Goal: Communication & Community: Ask a question

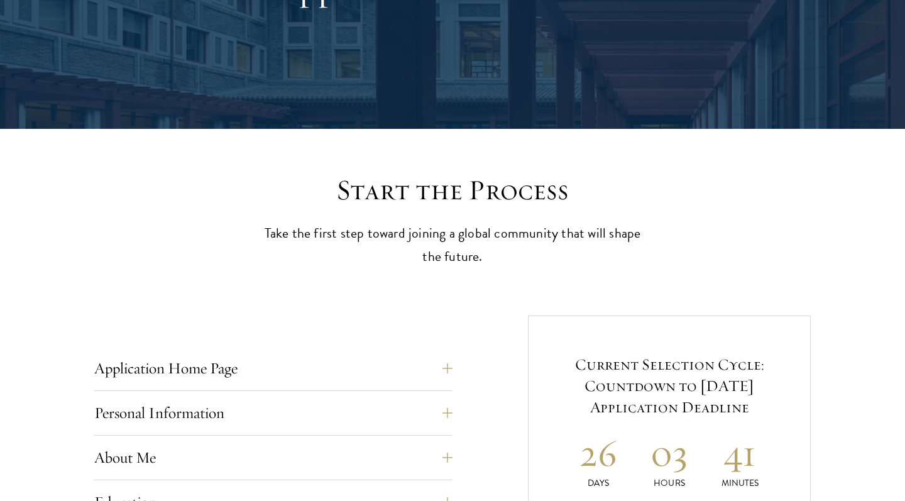
scroll to position [527, 0]
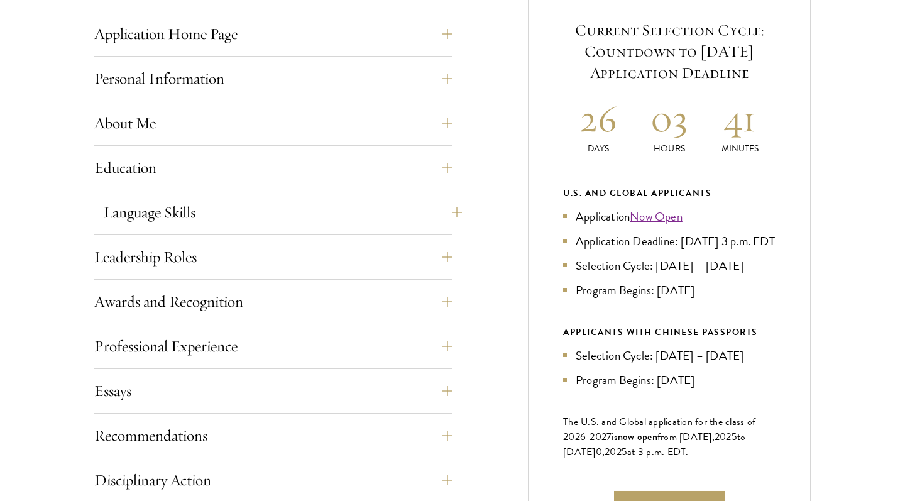
click at [242, 202] on button "Language Skills" at bounding box center [283, 212] width 358 height 30
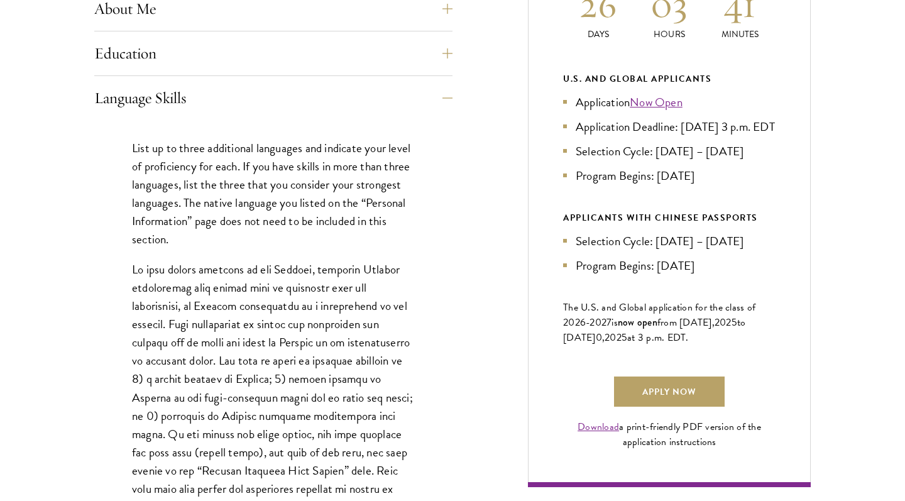
scroll to position [708, 0]
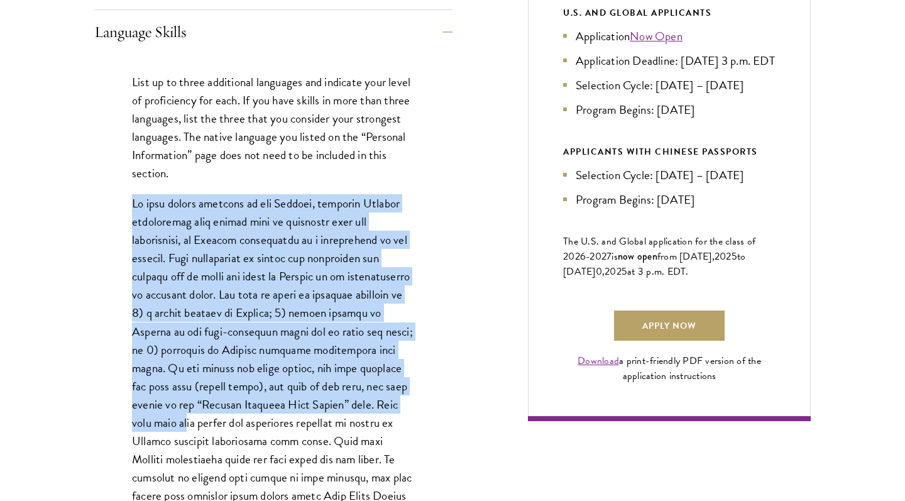
drag, startPoint x: 126, startPoint y: 207, endPoint x: 387, endPoint y: 398, distance: 323.3
click at [387, 398] on div "List up to three additional languages and indicate your level of proficiency fo…" at bounding box center [273, 374] width 358 height 640
click at [277, 282] on p at bounding box center [273, 376] width 283 height 365
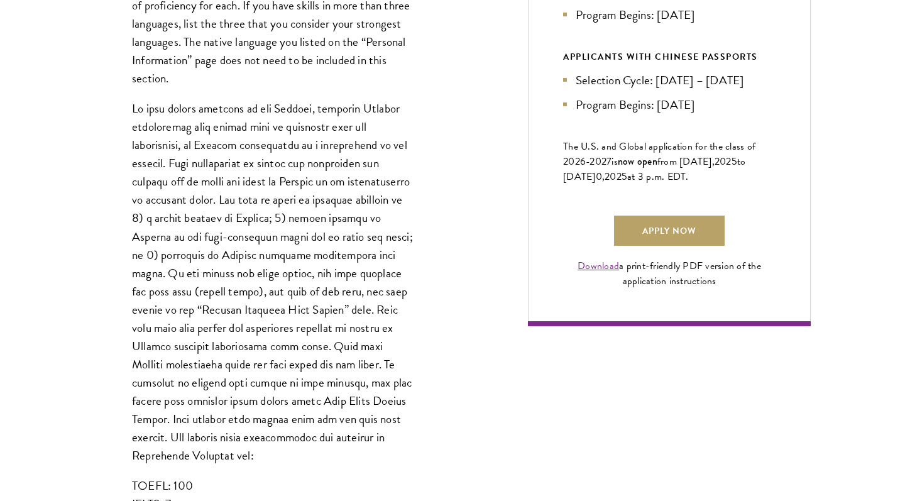
scroll to position [804, 0]
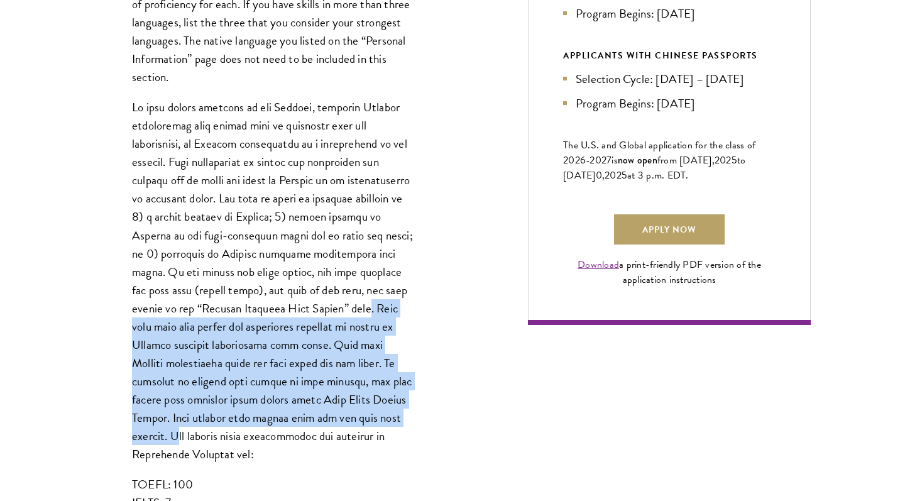
drag, startPoint x: 304, startPoint y: 302, endPoint x: 317, endPoint y: 412, distance: 110.1
click at [319, 412] on p at bounding box center [273, 280] width 283 height 365
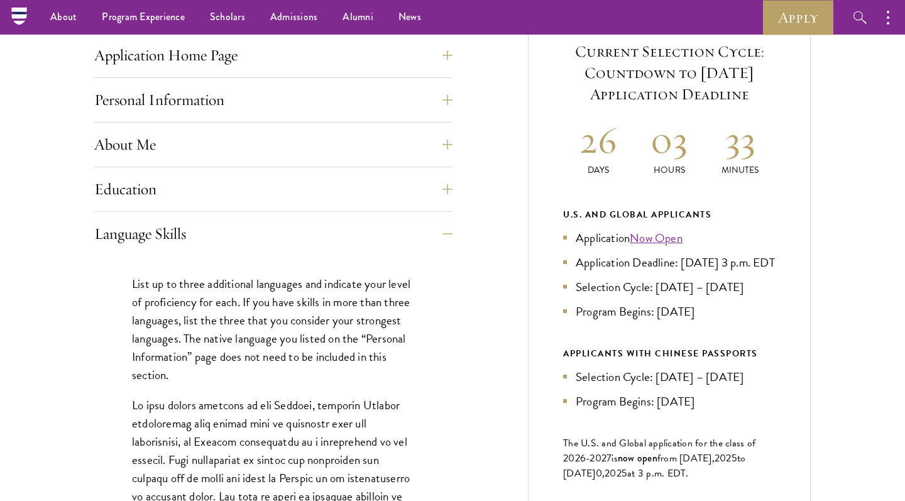
scroll to position [505, 0]
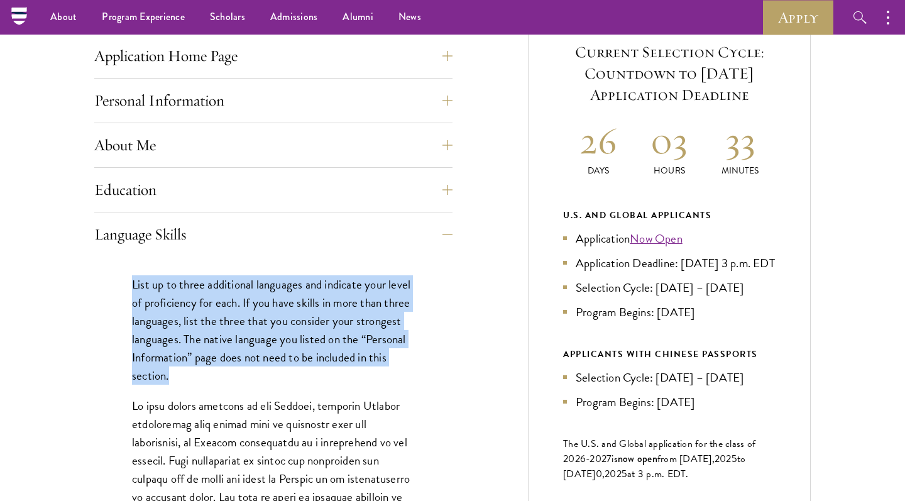
drag, startPoint x: 132, startPoint y: 283, endPoint x: 229, endPoint y: 379, distance: 136.9
click at [229, 379] on p "List up to three additional languages and indicate your level of proficiency fo…" at bounding box center [273, 329] width 283 height 109
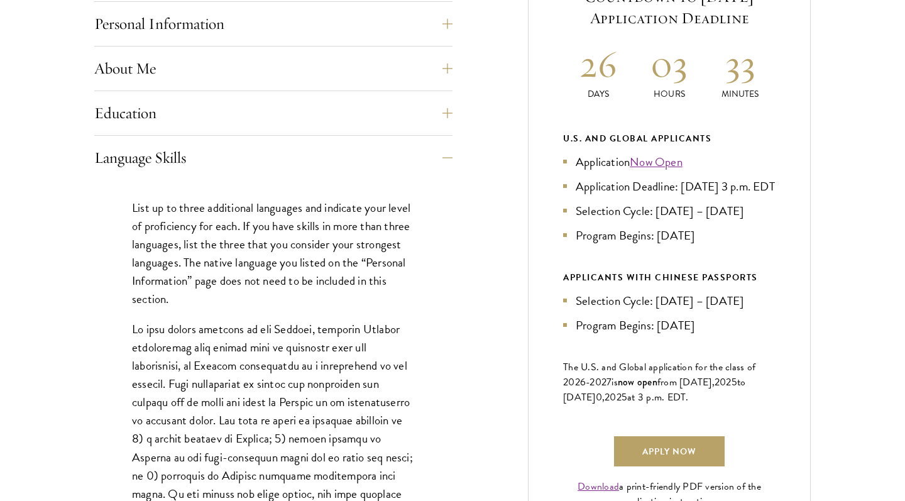
scroll to position [600, 0]
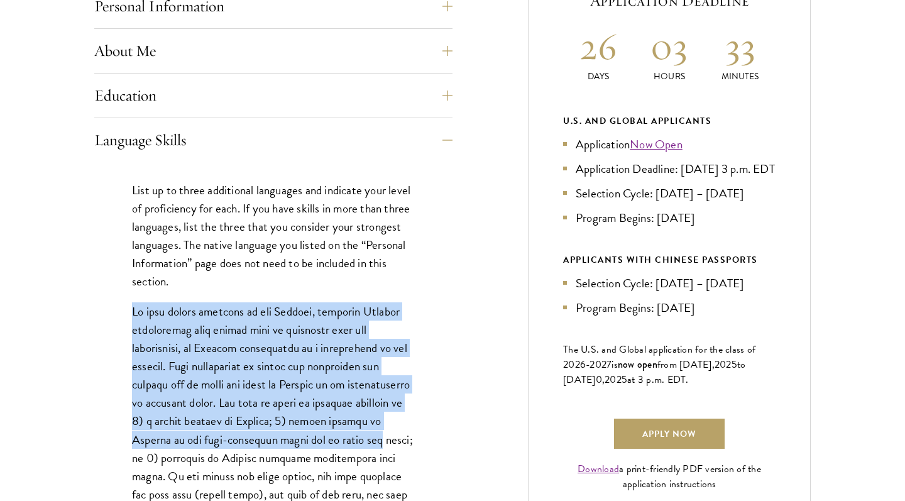
drag, startPoint x: 129, startPoint y: 300, endPoint x: 322, endPoint y: 433, distance: 234.6
click at [322, 433] on div "List up to three additional languages and indicate your level of proficiency fo…" at bounding box center [273, 482] width 358 height 640
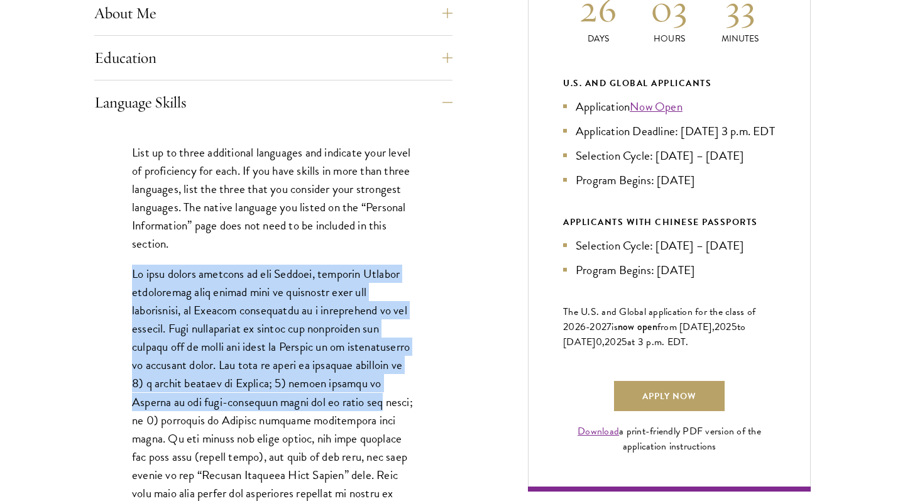
scroll to position [654, 0]
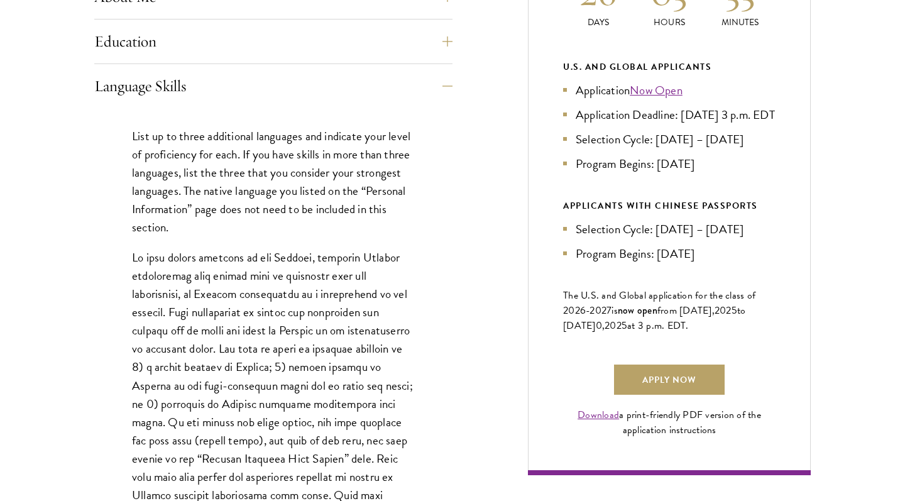
click at [190, 312] on p at bounding box center [273, 430] width 283 height 365
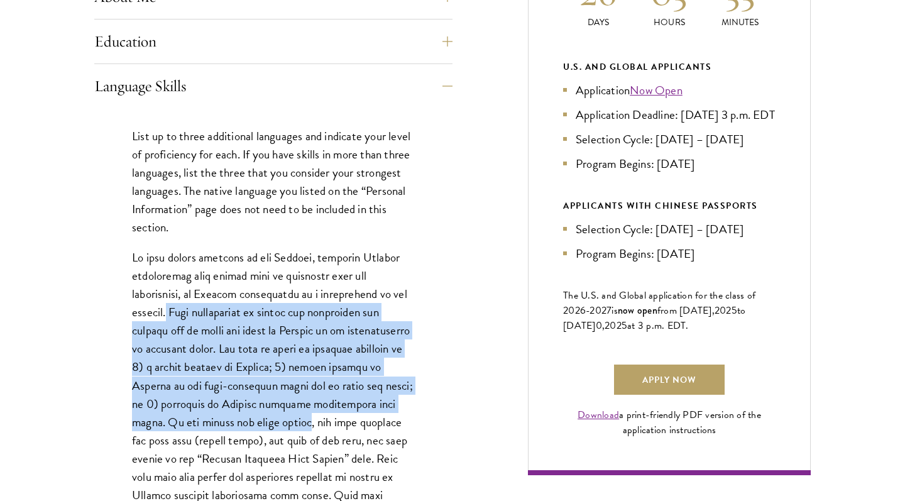
drag, startPoint x: 173, startPoint y: 309, endPoint x: 234, endPoint y: 415, distance: 123.0
click at [235, 415] on p at bounding box center [273, 430] width 283 height 365
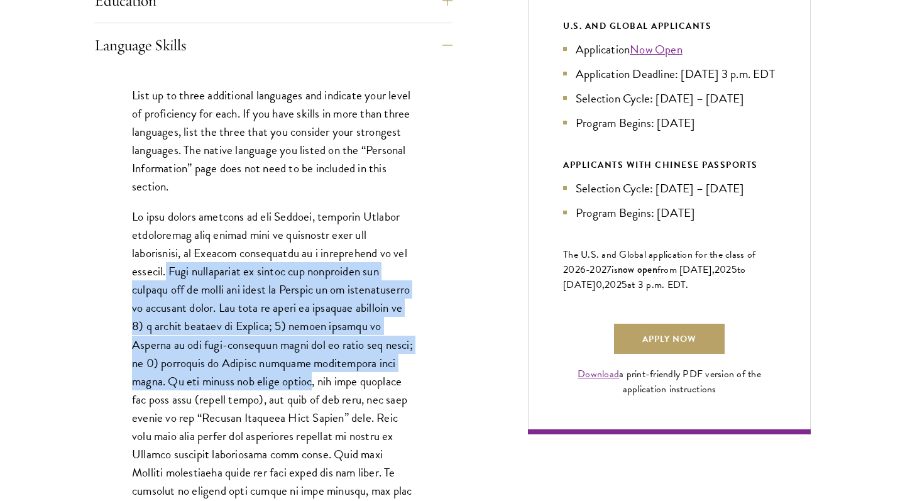
scroll to position [698, 0]
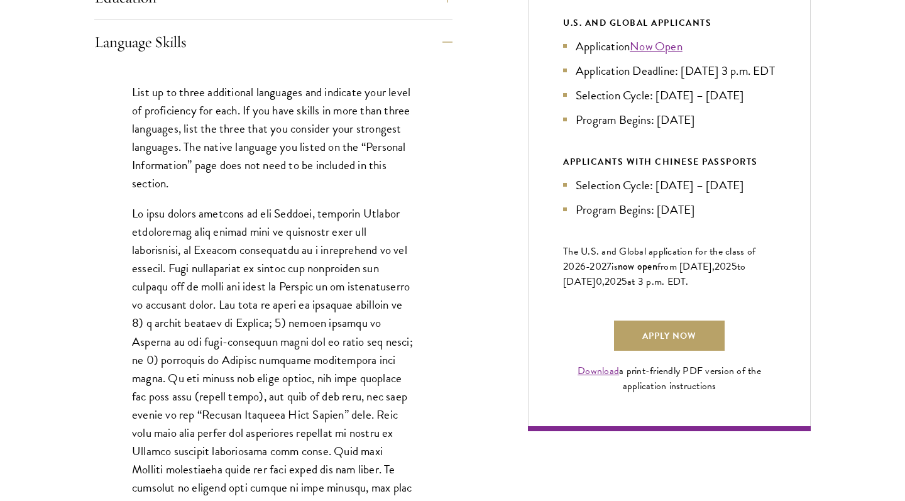
click at [234, 415] on p at bounding box center [273, 386] width 283 height 365
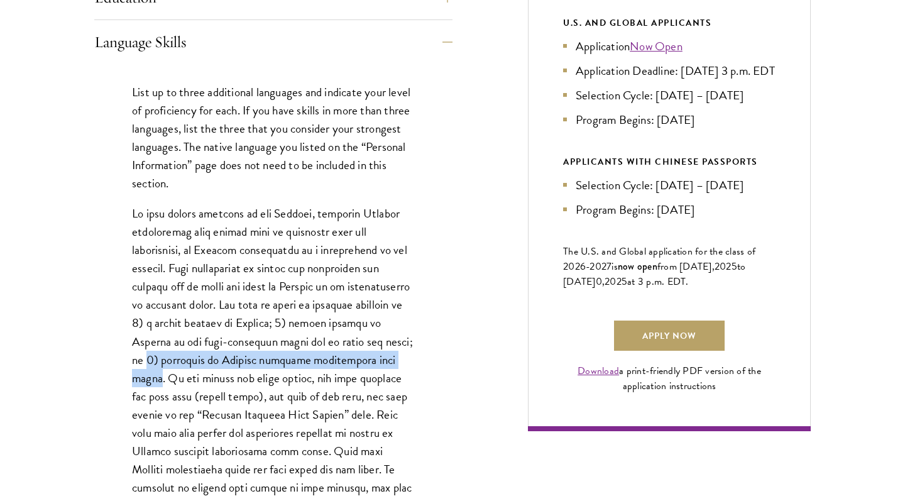
drag, startPoint x: 370, startPoint y: 343, endPoint x: 379, endPoint y: 365, distance: 23.4
click at [378, 365] on p at bounding box center [273, 386] width 283 height 365
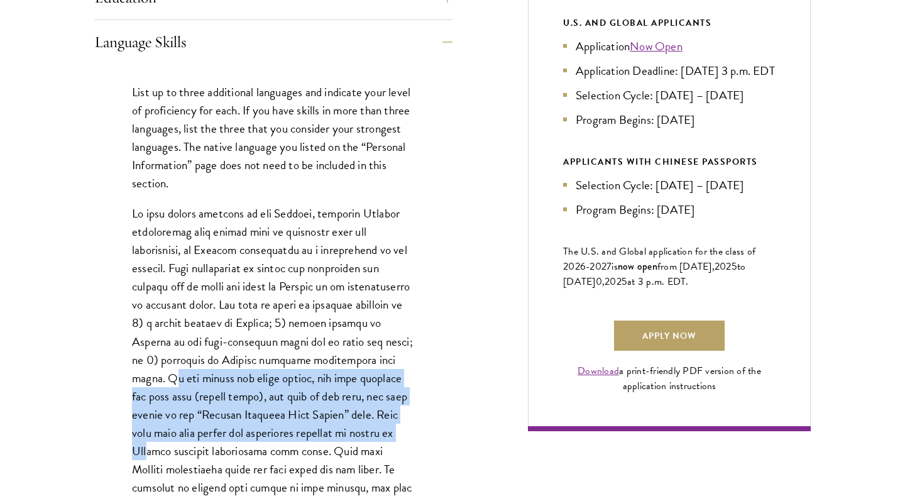
drag, startPoint x: 385, startPoint y: 363, endPoint x: 353, endPoint y: 428, distance: 72.0
click at [353, 428] on p at bounding box center [273, 386] width 283 height 365
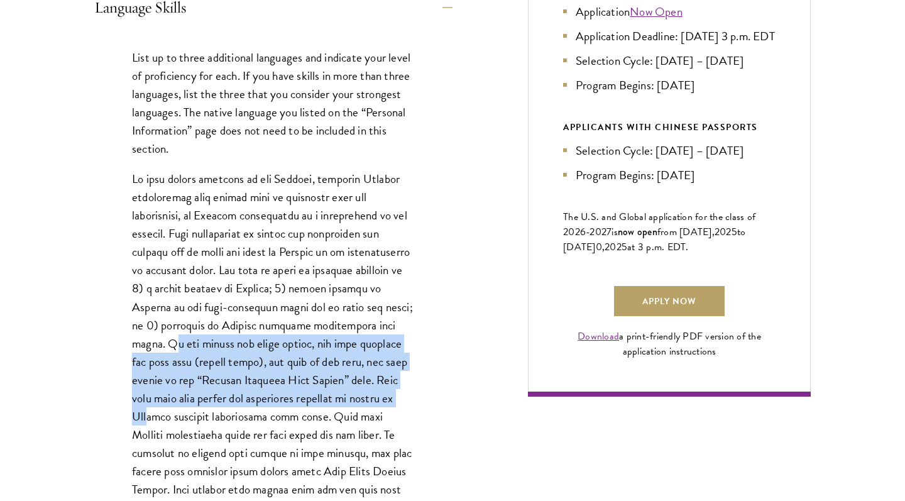
scroll to position [735, 0]
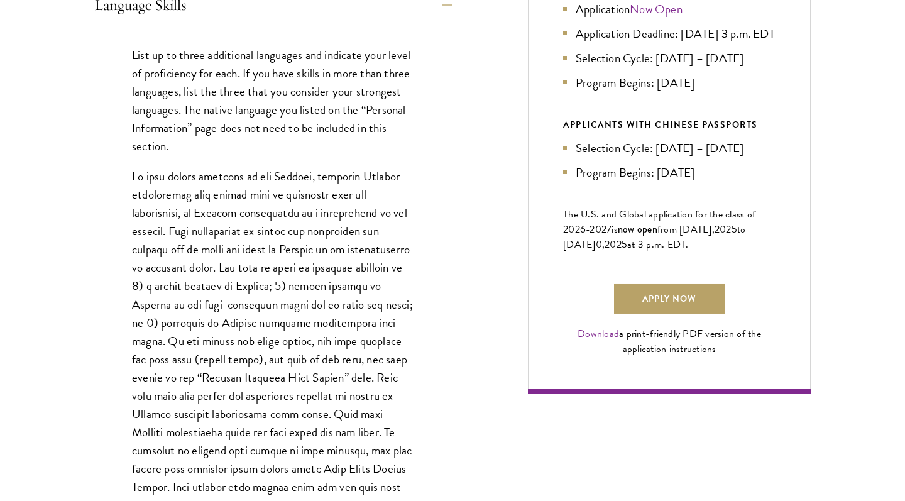
click at [320, 376] on p at bounding box center [273, 349] width 283 height 365
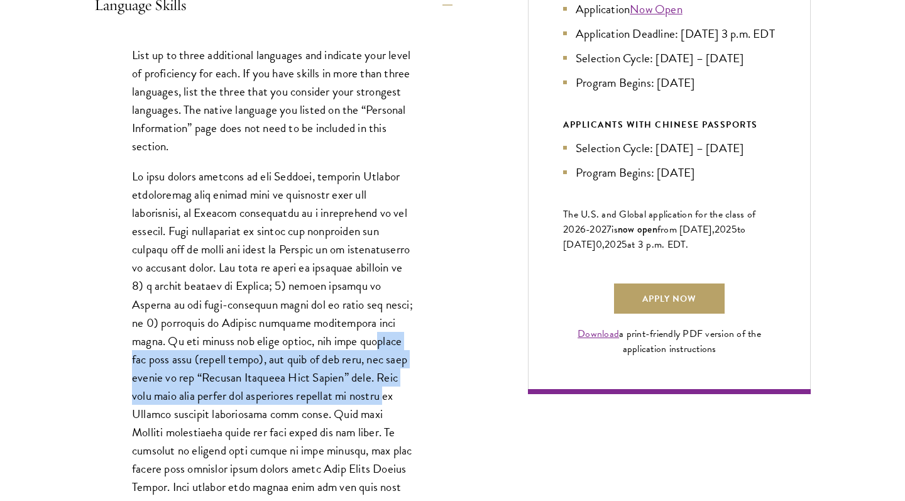
drag, startPoint x: 304, startPoint y: 337, endPoint x: 321, endPoint y: 385, distance: 51.1
click at [321, 385] on p at bounding box center [273, 349] width 283 height 365
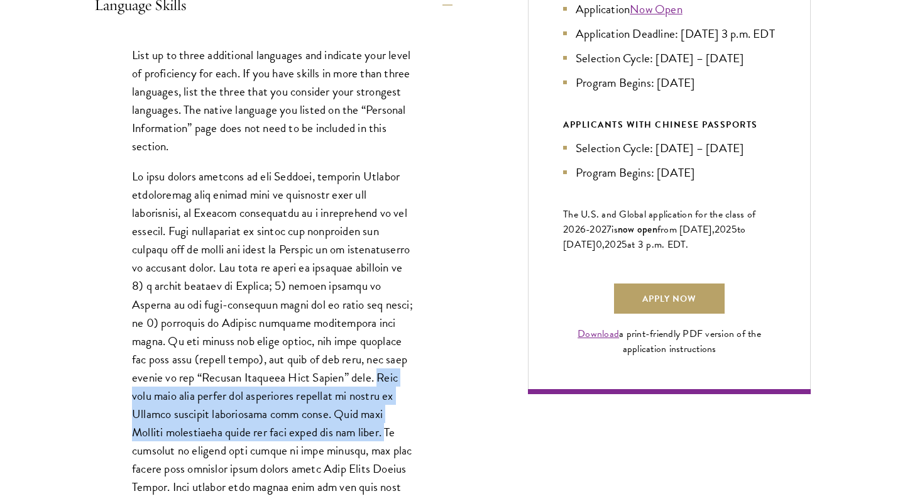
drag, startPoint x: 311, startPoint y: 379, endPoint x: 263, endPoint y: 432, distance: 71.7
click at [265, 432] on p at bounding box center [273, 349] width 283 height 365
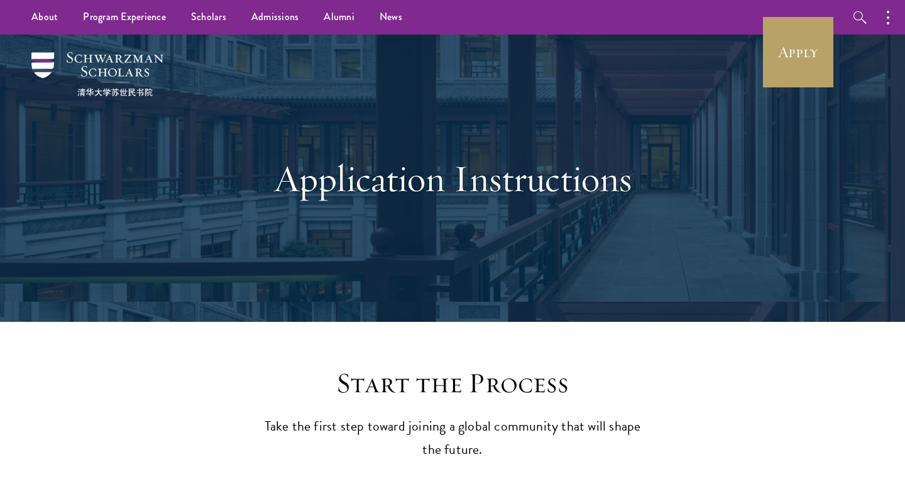
scroll to position [0, 0]
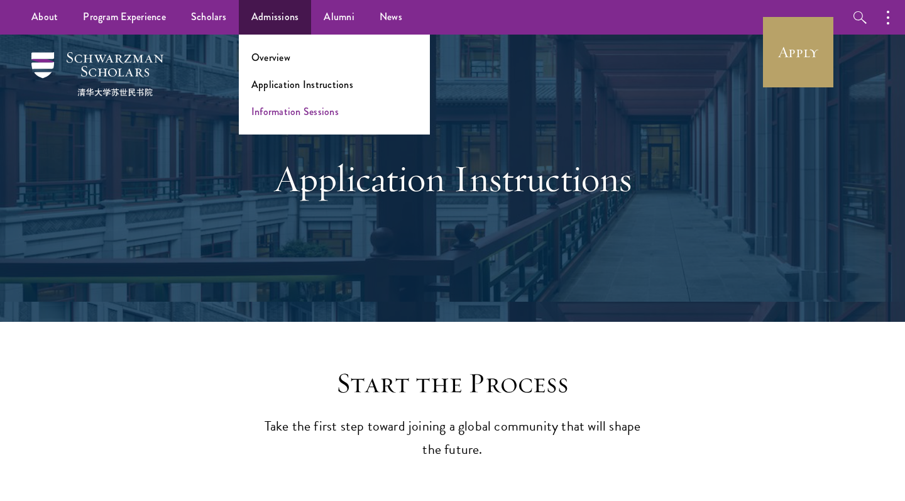
click at [284, 112] on link "Information Sessions" at bounding box center [294, 111] width 87 height 14
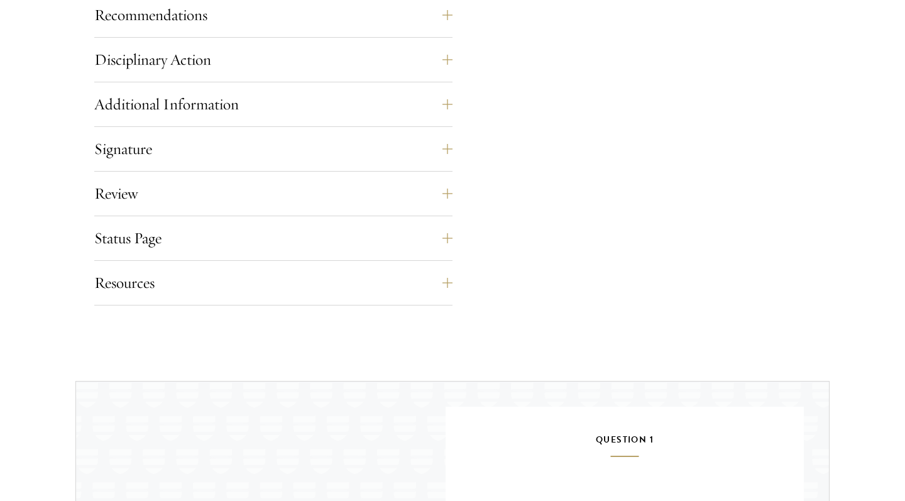
scroll to position [1638, 0]
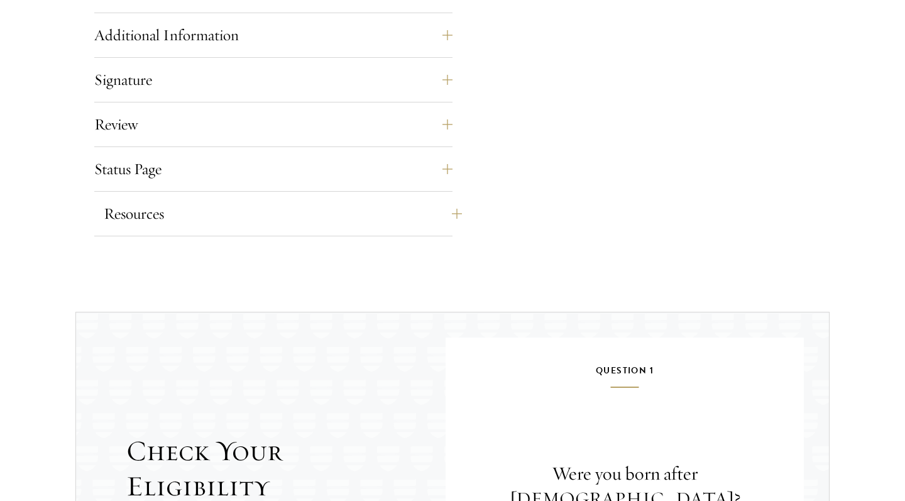
click at [189, 212] on button "Resources" at bounding box center [283, 214] width 358 height 30
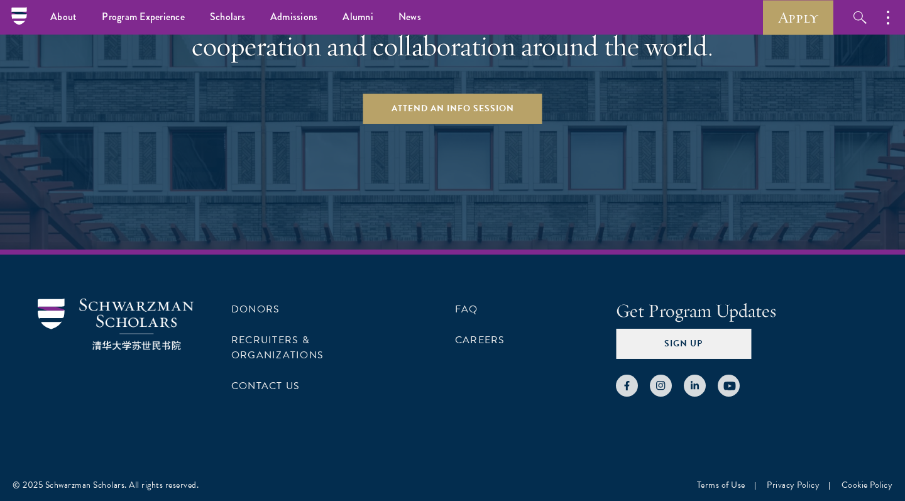
scroll to position [2631, 0]
click at [459, 310] on link "FAQ" at bounding box center [466, 309] width 23 height 15
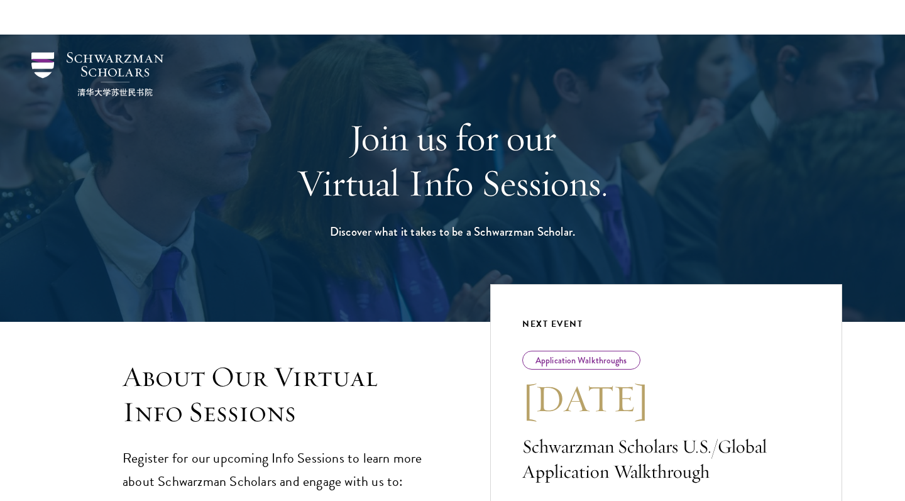
scroll to position [241, 0]
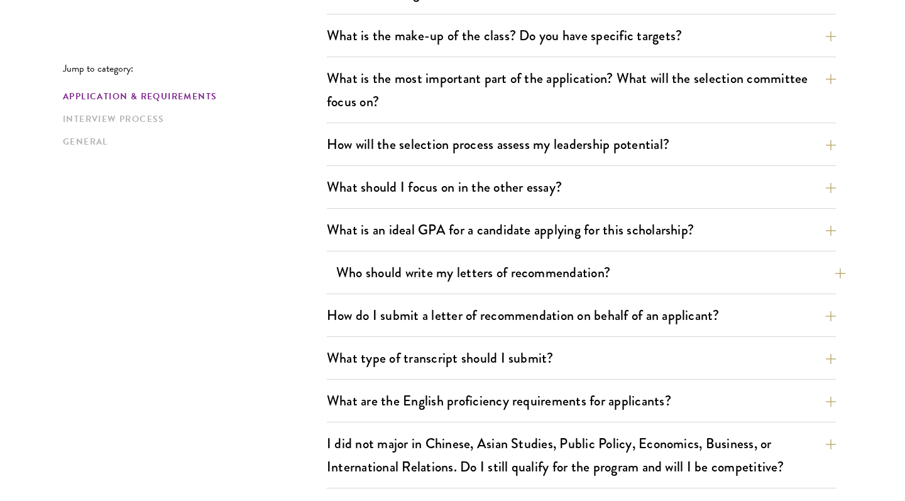
scroll to position [725, 0]
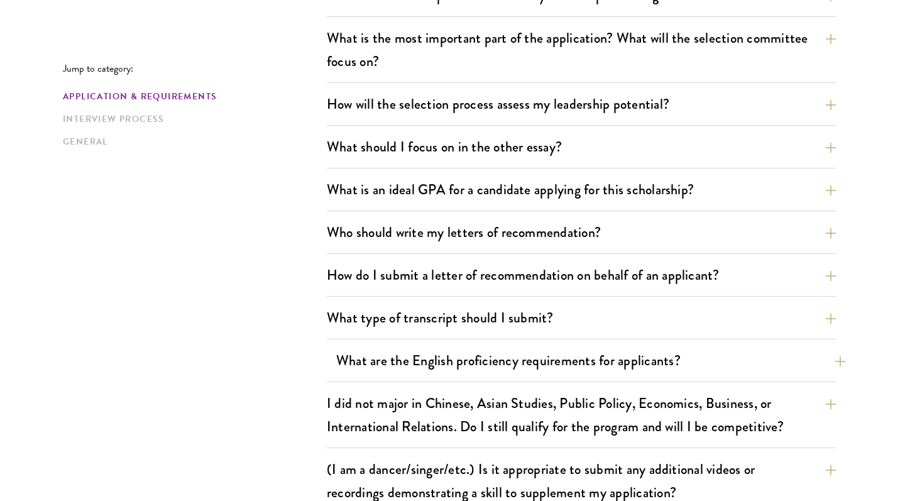
click at [473, 358] on button "What are the English proficiency requirements for applicants?" at bounding box center [590, 360] width 509 height 28
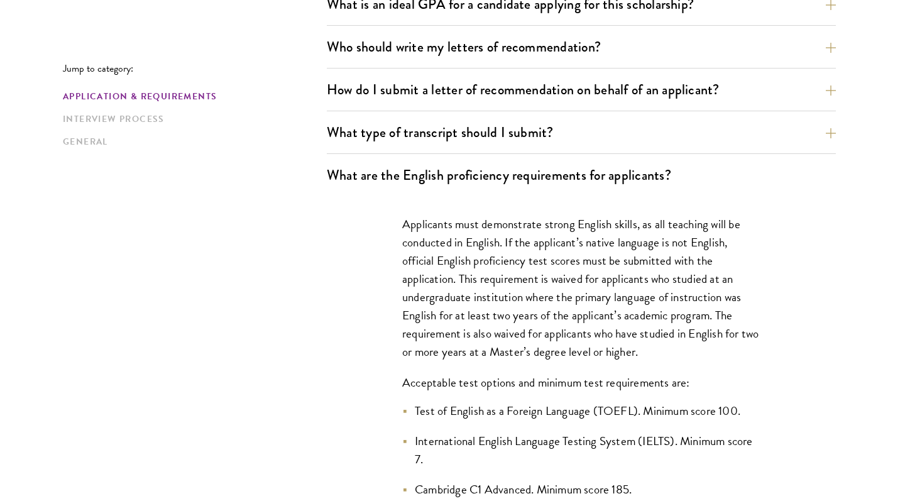
scroll to position [911, 0]
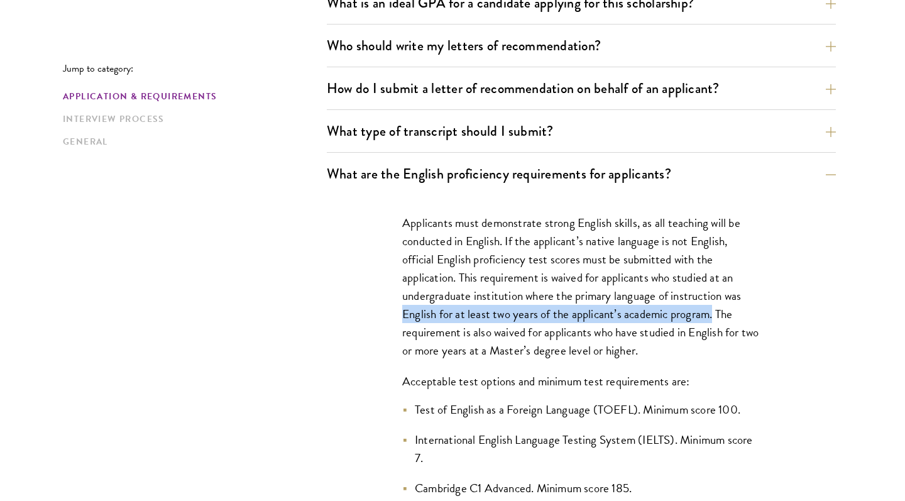
drag, startPoint x: 399, startPoint y: 310, endPoint x: 715, endPoint y: 319, distance: 316.2
click at [715, 319] on div "Applicants must demonstrate strong English skills, as all teaching will be cond…" at bounding box center [582, 416] width 434 height 442
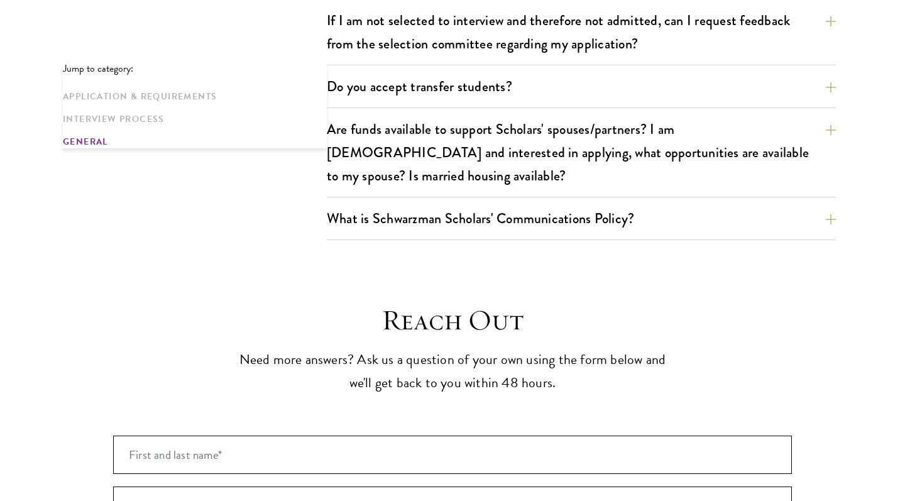
scroll to position [2736, 0]
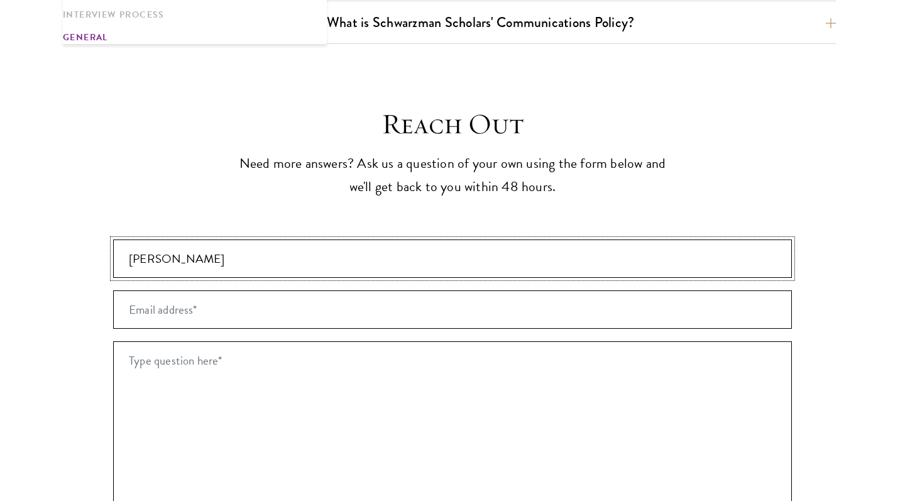
type input "[PERSON_NAME]"
type input "natasy"
type input "[DOMAIN_NAME][EMAIL_ADDRESS][DOMAIN_NAME]"
click at [280, 341] on textarea "Type question here* *" at bounding box center [452, 444] width 679 height 207
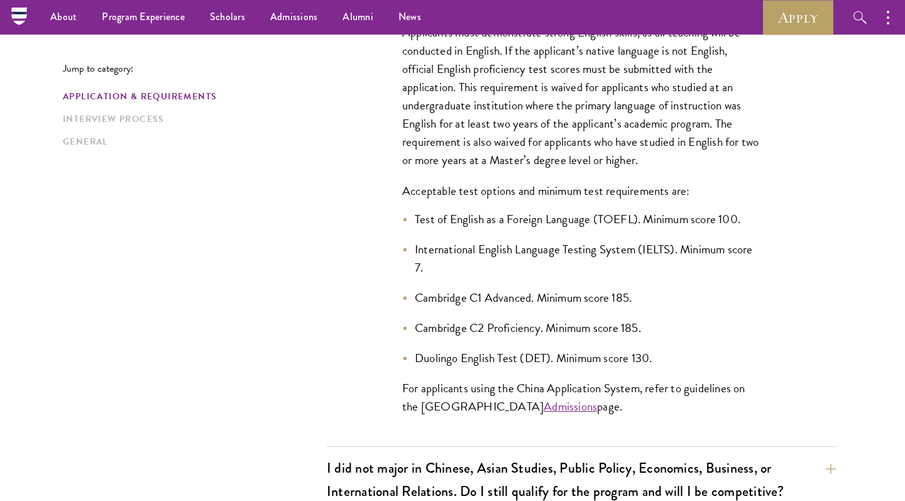
scroll to position [937, 0]
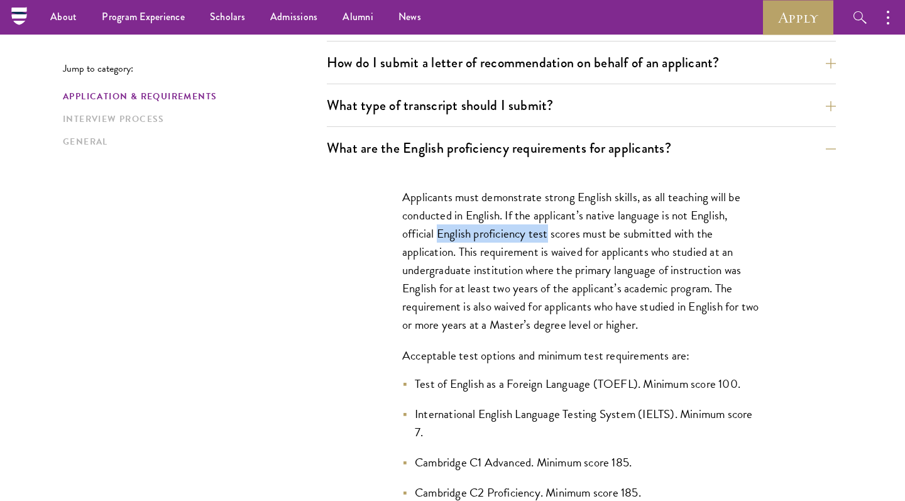
copy p "English proficiency test"
drag, startPoint x: 439, startPoint y: 235, endPoint x: 549, endPoint y: 234, distance: 110.6
click at [549, 234] on p "Applicants must demonstrate strong English skills, as all teaching will be cond…" at bounding box center [581, 261] width 358 height 146
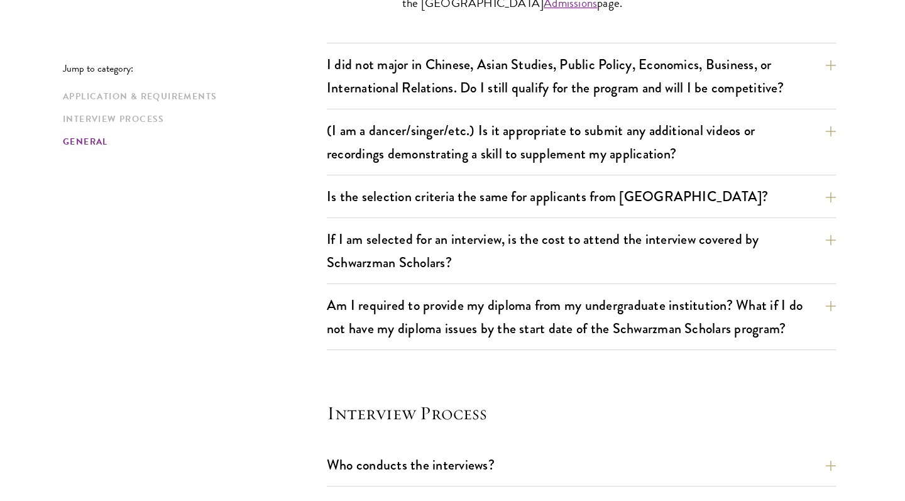
scroll to position [2696, 0]
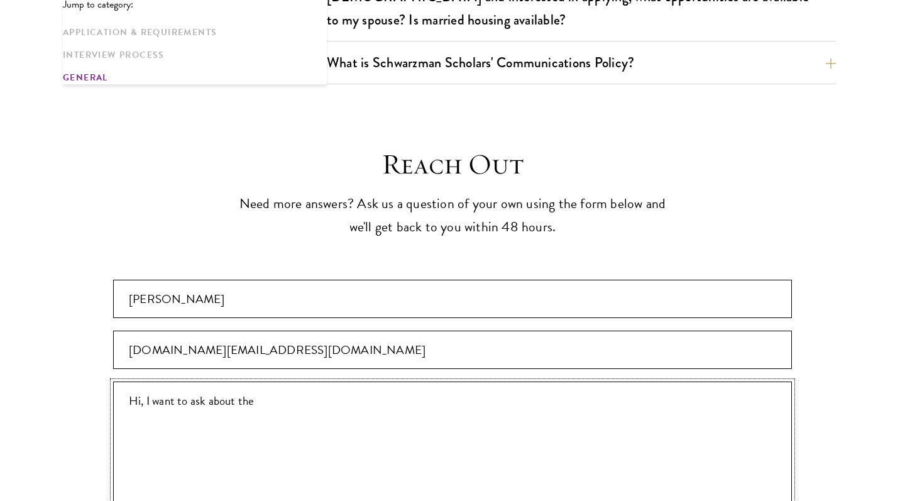
click at [452, 381] on textarea "Hi, I want to ask about the" at bounding box center [452, 484] width 679 height 207
paste textarea "English proficiency test"
click at [293, 389] on textarea "Hi, I want to ask about the English proficiency test, as I have an IELTS test r…" at bounding box center [452, 484] width 679 height 207
paste textarea "Test Results Listening 8.5 Reading □ □ 9.0 Writing 6.5 Speaking □ Overall 7.5 B…"
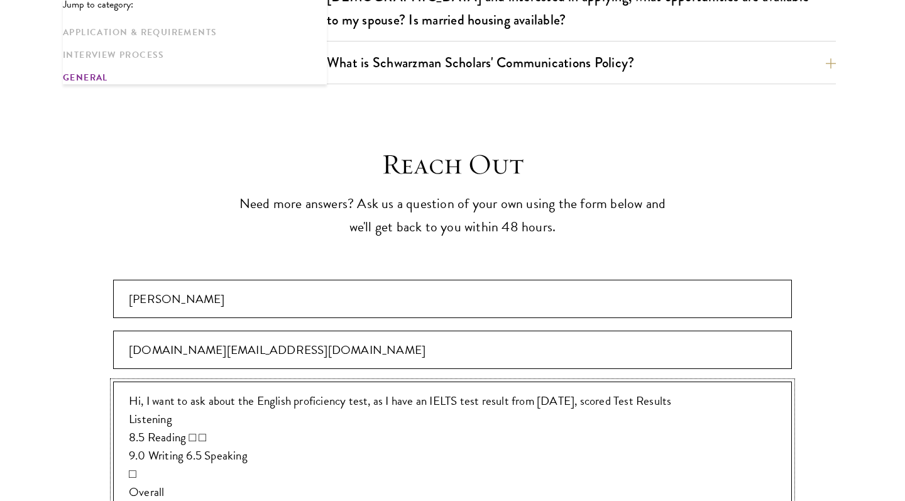
scroll to position [2962, 0]
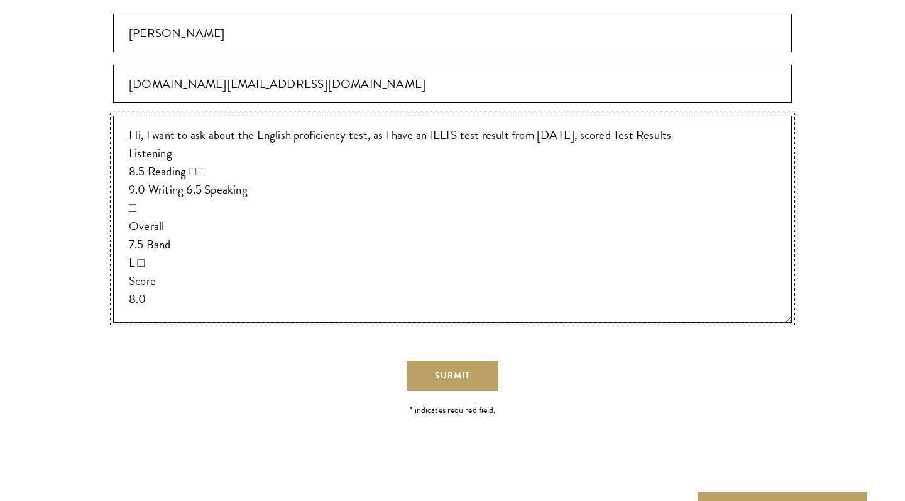
click at [645, 116] on textarea "Hi, I want to ask about the English proficiency test, as I have an IELTS test r…" at bounding box center [452, 219] width 679 height 207
click at [640, 116] on textarea "Hi, I want to ask about the English proficiency test, as I have an IELTS test r…" at bounding box center [452, 219] width 679 height 207
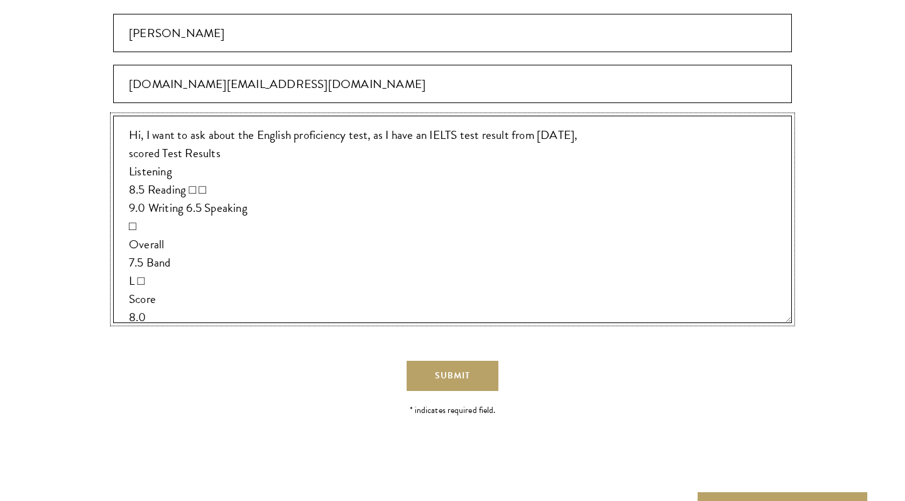
click at [131, 144] on textarea "Hi, I want to ask about the English proficiency test, as I have an IELTS test r…" at bounding box center [452, 219] width 679 height 207
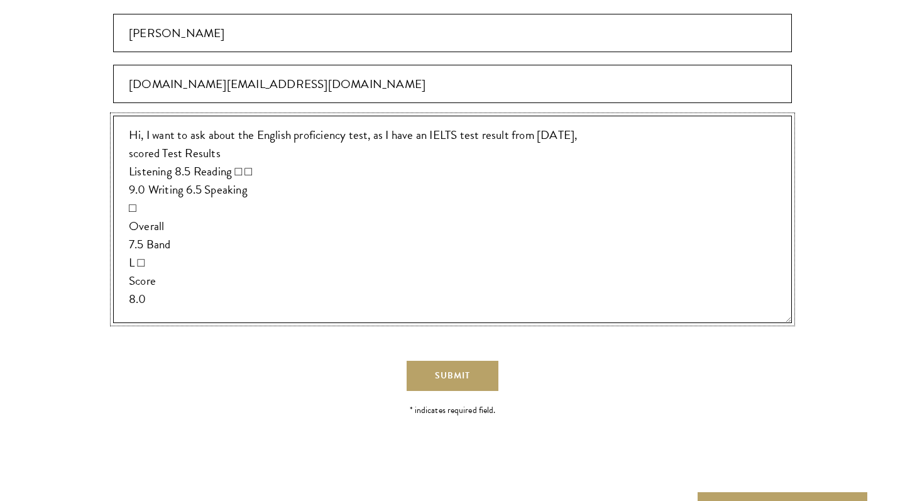
click at [195, 121] on textarea "Hi, I want to ask about the English proficiency test, as I have an IELTS test r…" at bounding box center [452, 219] width 679 height 207
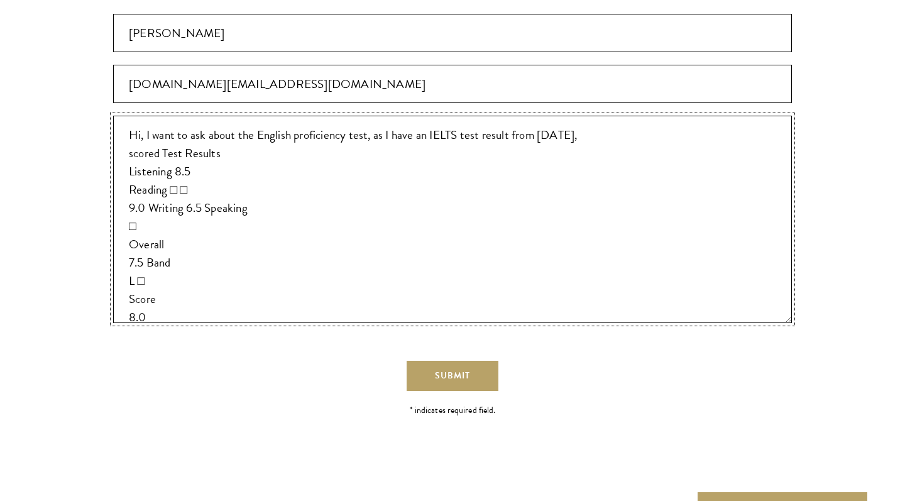
click at [127, 158] on textarea "Hi, I want to ask about the English proficiency test, as I have an IELTS test r…" at bounding box center [452, 219] width 679 height 207
click at [190, 140] on textarea "Hi, I want to ask about the English proficiency test, as I have an IELTS test r…" at bounding box center [452, 219] width 679 height 207
click at [186, 155] on textarea "Hi, I want to ask about the English proficiency test, as I have an IELTS test r…" at bounding box center [452, 219] width 679 height 207
drag, startPoint x: 126, startPoint y: 194, endPoint x: 157, endPoint y: 199, distance: 31.7
click at [157, 199] on textarea "Hi, I want to ask about the English proficiency test, as I have an IELTS test r…" at bounding box center [452, 219] width 679 height 207
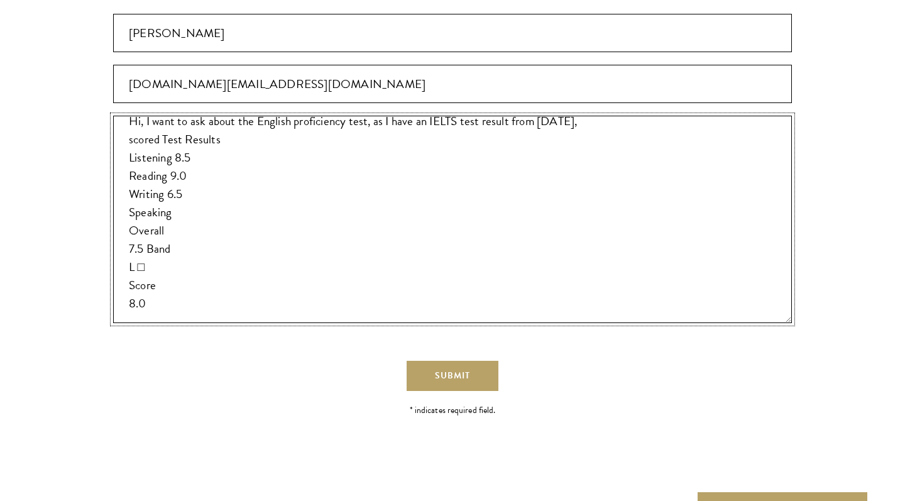
scroll to position [13, 0]
drag, startPoint x: 131, startPoint y: 184, endPoint x: 163, endPoint y: 236, distance: 60.9
click at [163, 236] on textarea "Hi, I want to ask about the English proficiency test, as I have an IELTS test r…" at bounding box center [452, 219] width 679 height 207
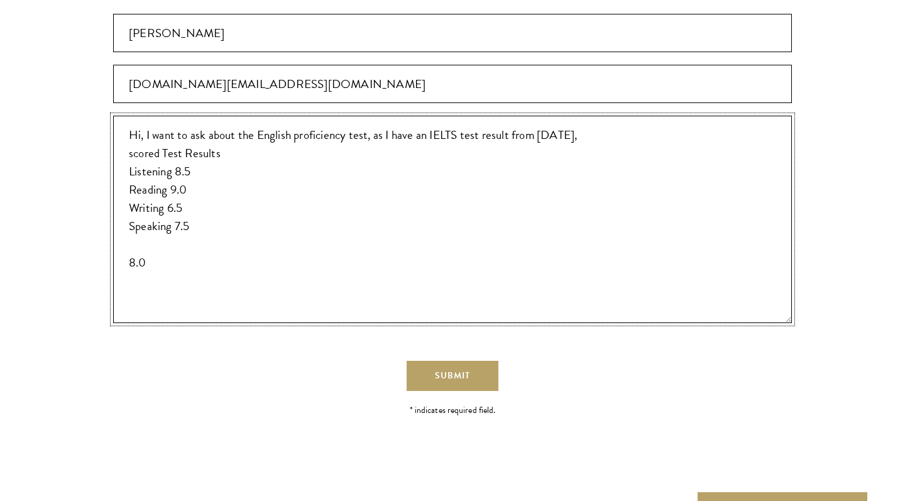
scroll to position [0, 0]
click at [128, 216] on textarea "Hi, I want to ask about the English proficiency test, as I have an IELTS test r…" at bounding box center [452, 219] width 679 height 207
click at [132, 116] on textarea "Hi, I want to ask about the English proficiency test, as I have an IELTS test r…" at bounding box center [452, 219] width 679 height 207
click at [286, 212] on textarea "Hi, I want to ask about the English proficiency test, as I have an IELTS test r…" at bounding box center [452, 219] width 679 height 207
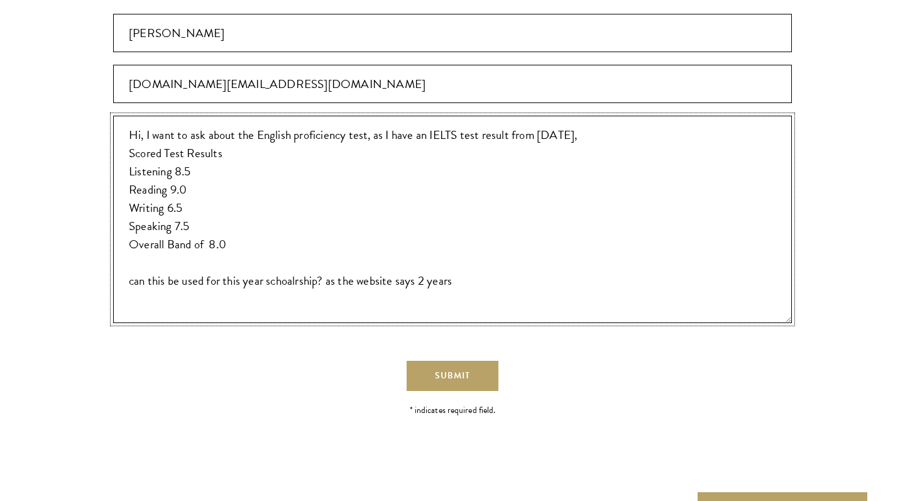
click at [273, 229] on textarea "Hi, I want to ask about the English proficiency test, as I have an IELTS test r…" at bounding box center [452, 219] width 679 height 207
click at [287, 235] on textarea "Hi, I want to ask about the English proficiency test, as I have an IELTS test r…" at bounding box center [452, 219] width 679 height 207
click at [470, 237] on textarea "Hi, I want to ask about the English proficiency test, as I have an IELTS test r…" at bounding box center [452, 219] width 679 height 207
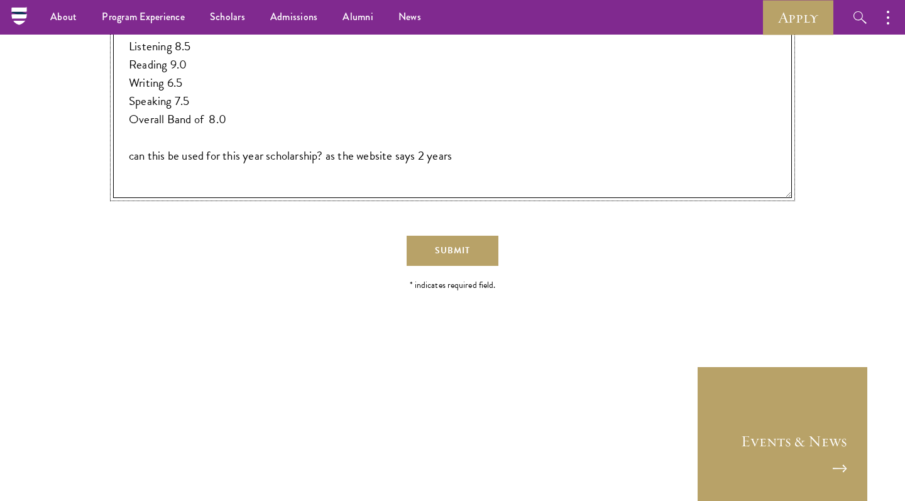
scroll to position [2795, 0]
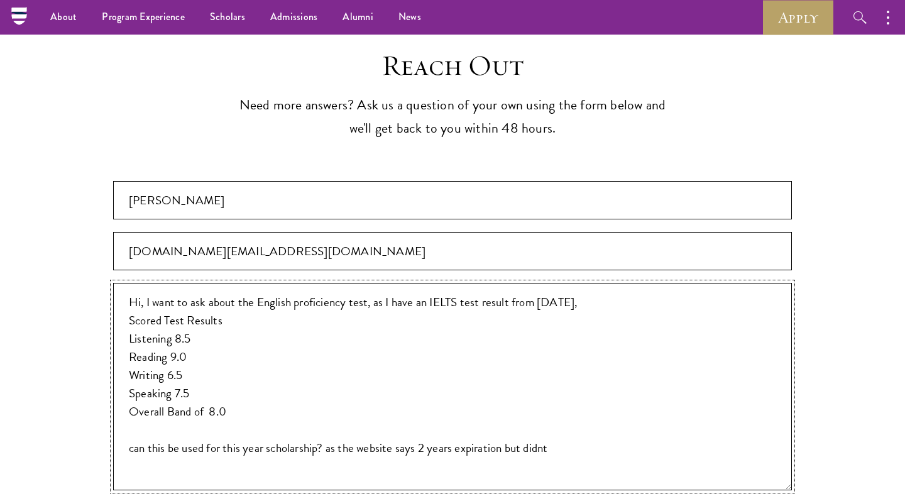
click at [544, 402] on textarea "Hi, I want to ask about the English proficiency test, as I have an IELTS test r…" at bounding box center [452, 386] width 679 height 207
click at [571, 402] on textarea "Hi, I want to ask about the English proficiency test, as I have an IELTS test r…" at bounding box center [452, 386] width 679 height 207
click at [572, 396] on textarea "Hi, I want to ask about the English proficiency test, as I have an IELTS test r…" at bounding box center [452, 386] width 679 height 207
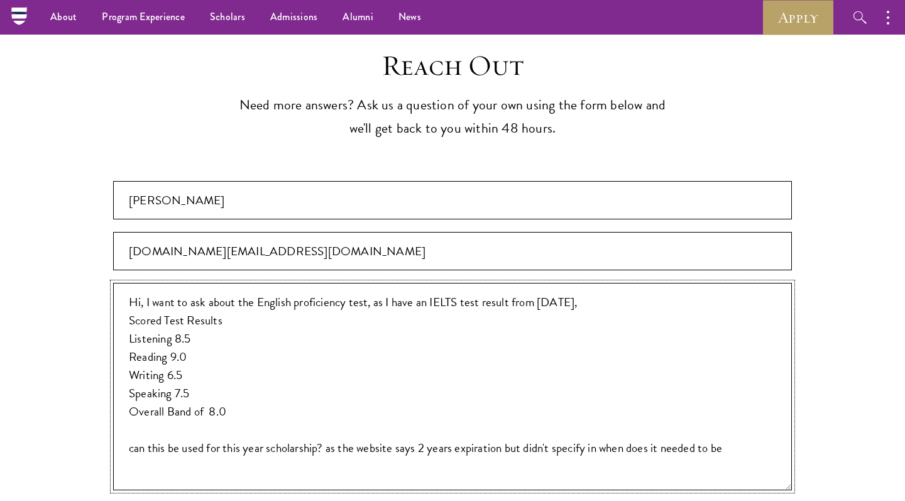
click at [605, 412] on textarea "Hi, I want to ask about the English proficiency test, as I have an IELTS test r…" at bounding box center [452, 386] width 679 height 207
click at [564, 396] on textarea "Hi, I want to ask about the English proficiency test, as I have an IELTS test r…" at bounding box center [452, 386] width 679 height 207
click at [544, 398] on textarea "Hi, I want to ask about the English proficiency test, as I have an IELTS test r…" at bounding box center [452, 386] width 679 height 207
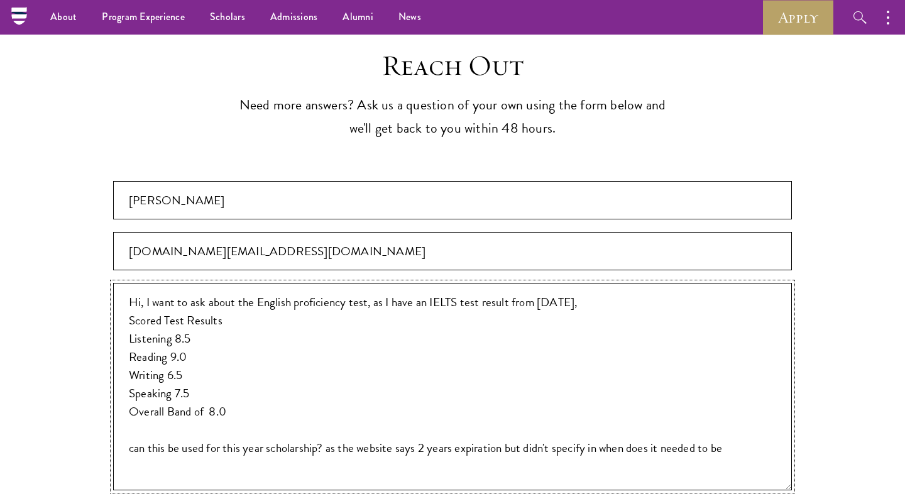
click at [544, 398] on textarea "Hi, I want to ask about the English proficiency test, as I have an IELTS test r…" at bounding box center [452, 386] width 679 height 207
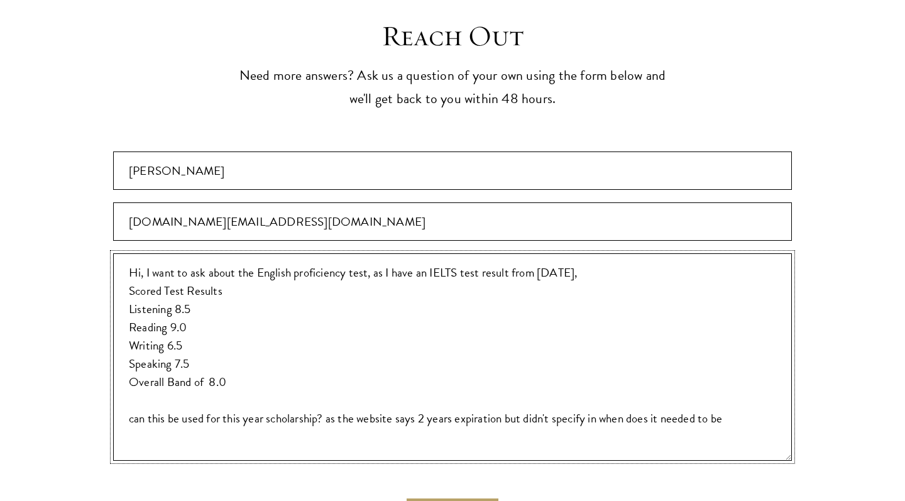
click at [580, 373] on textarea "Hi, I want to ask about the English proficiency test, as I have an IELTS test r…" at bounding box center [452, 356] width 679 height 207
drag, startPoint x: 745, startPoint y: 376, endPoint x: 593, endPoint y: 377, distance: 151.5
click at [593, 377] on textarea "Hi, I want to ask about the English proficiency test, as I have an IELTS test r…" at bounding box center [452, 356] width 679 height 207
click at [591, 372] on textarea "Hi, I want to ask about the English proficiency test, as I have an IELTS test r…" at bounding box center [452, 356] width 679 height 207
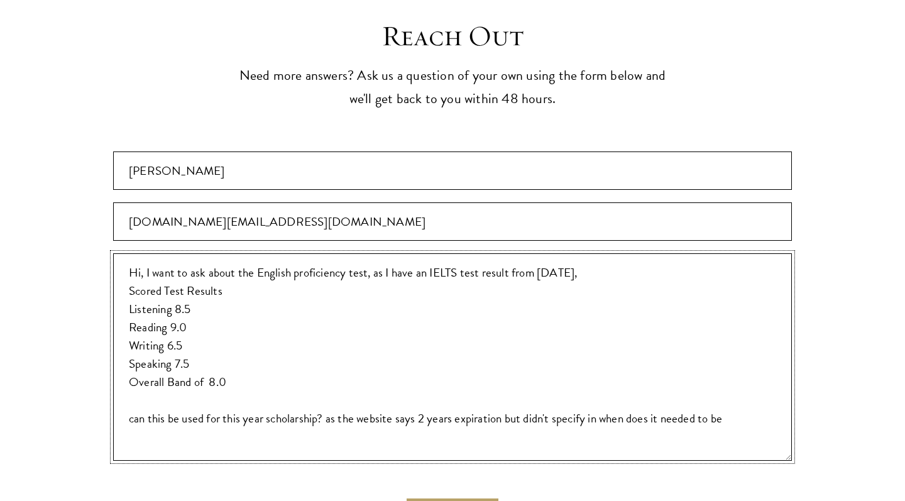
click at [591, 372] on textarea "Hi, I want to ask about the English proficiency test, as I have an IELTS test r…" at bounding box center [452, 356] width 679 height 207
click at [752, 368] on textarea "Hi, I want to ask about the English proficiency test, as I have an IELTS test r…" at bounding box center [452, 356] width 679 height 207
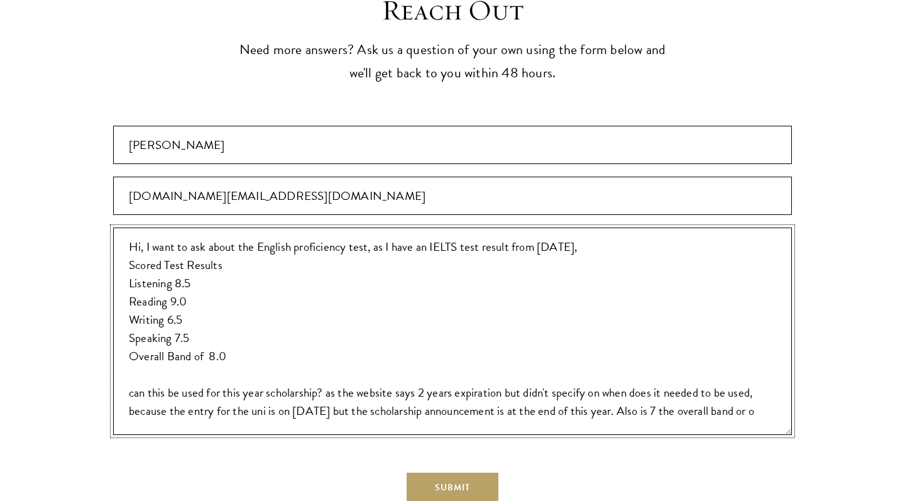
scroll to position [4, 0]
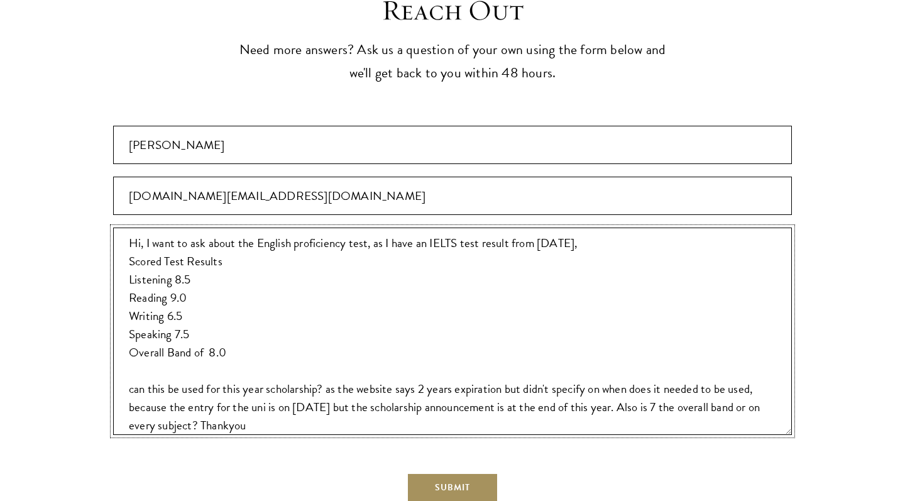
type textarea "Hi, I want to ask about the English proficiency test, as I have an IELTS test r…"
click at [449, 481] on span "Submit" at bounding box center [452, 487] width 35 height 13
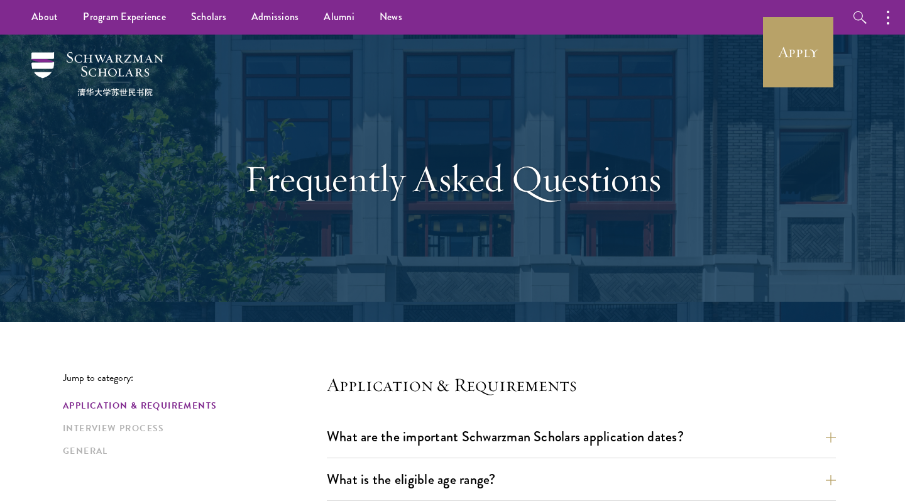
scroll to position [0, 0]
